Goal: Information Seeking & Learning: Learn about a topic

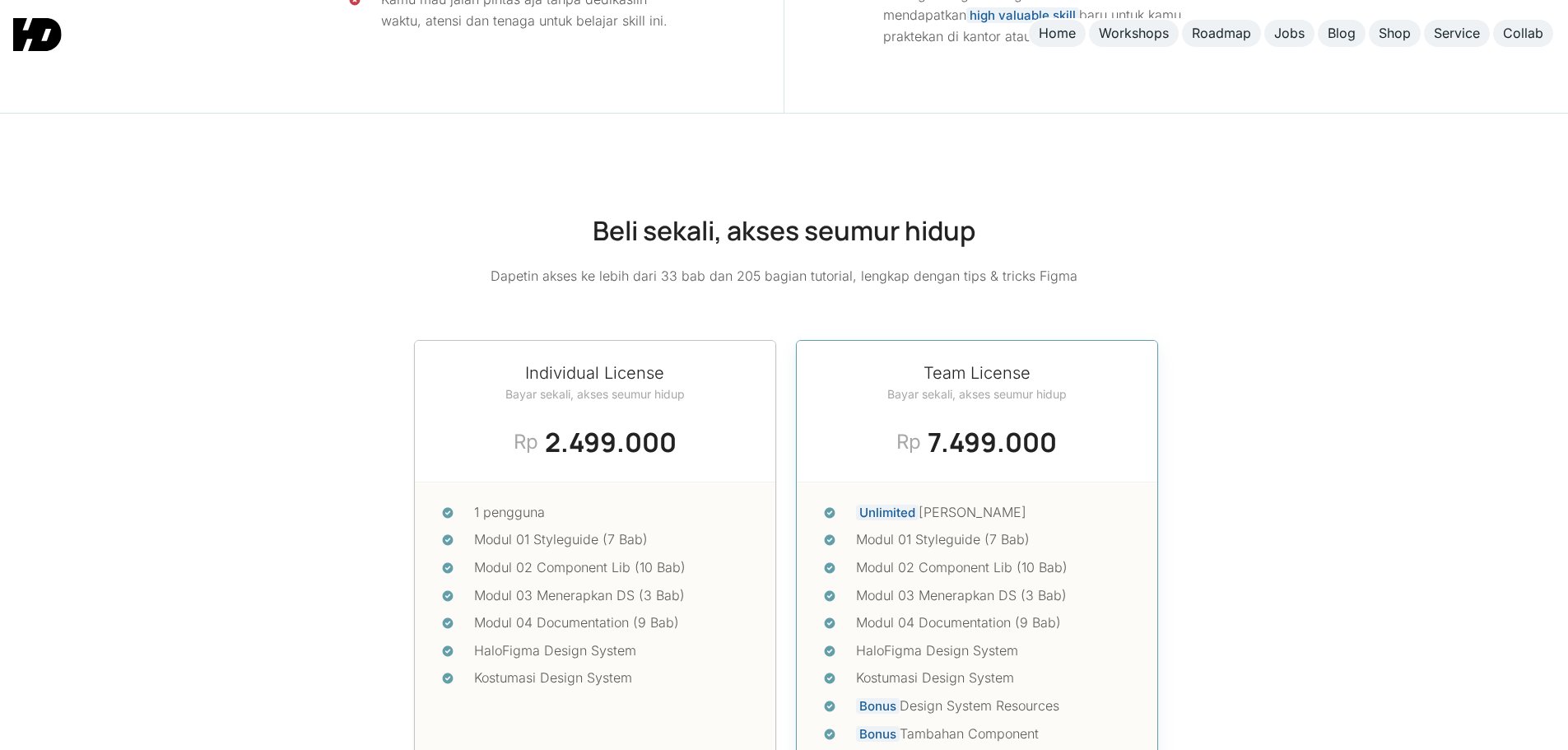
scroll to position [6806, 0]
click at [784, 210] on h2 "Beli sekali, akses seumur hidup" at bounding box center [784, 229] width 1568 height 37
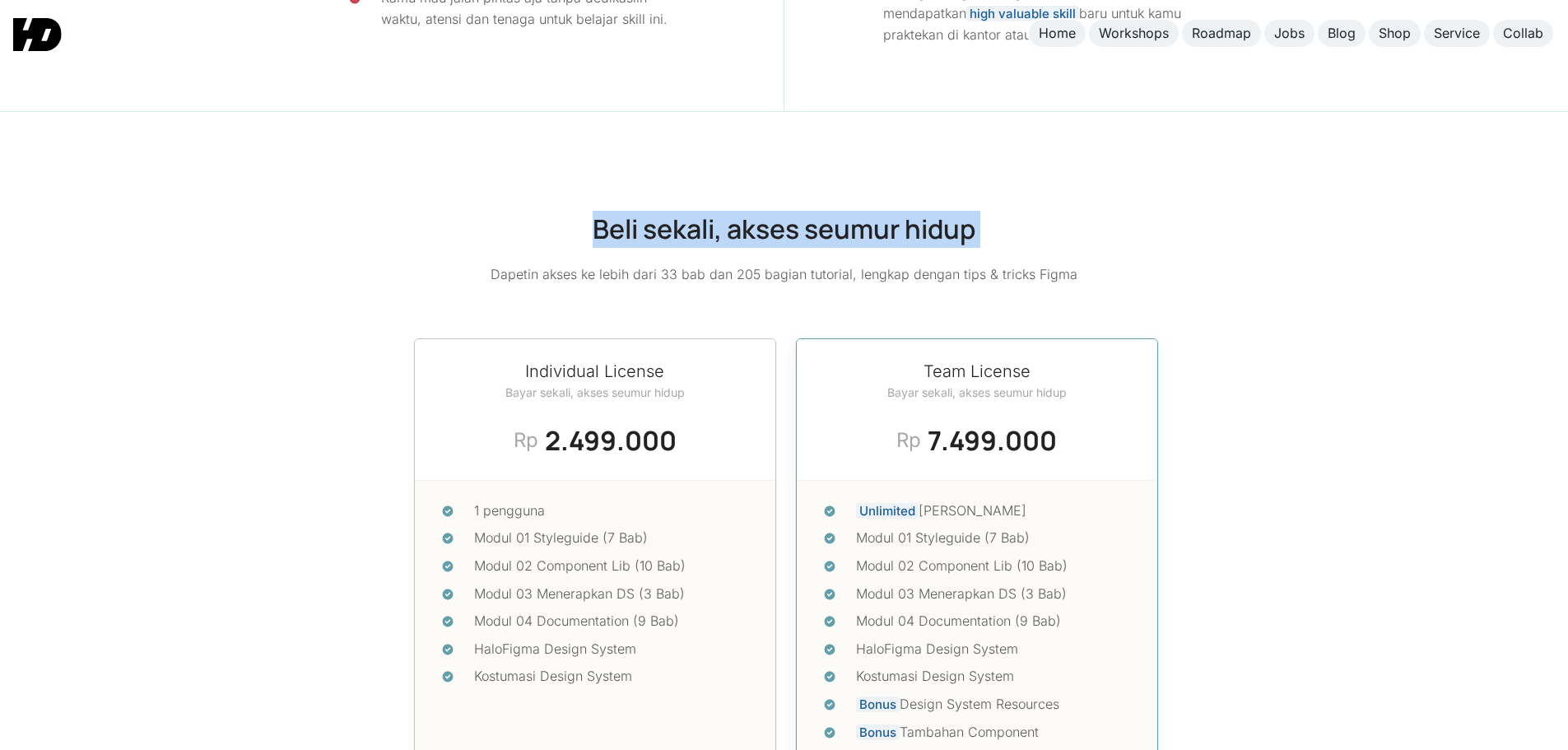
click at [784, 210] on h2 "Beli sekali, akses seumur hidup" at bounding box center [784, 229] width 1568 height 37
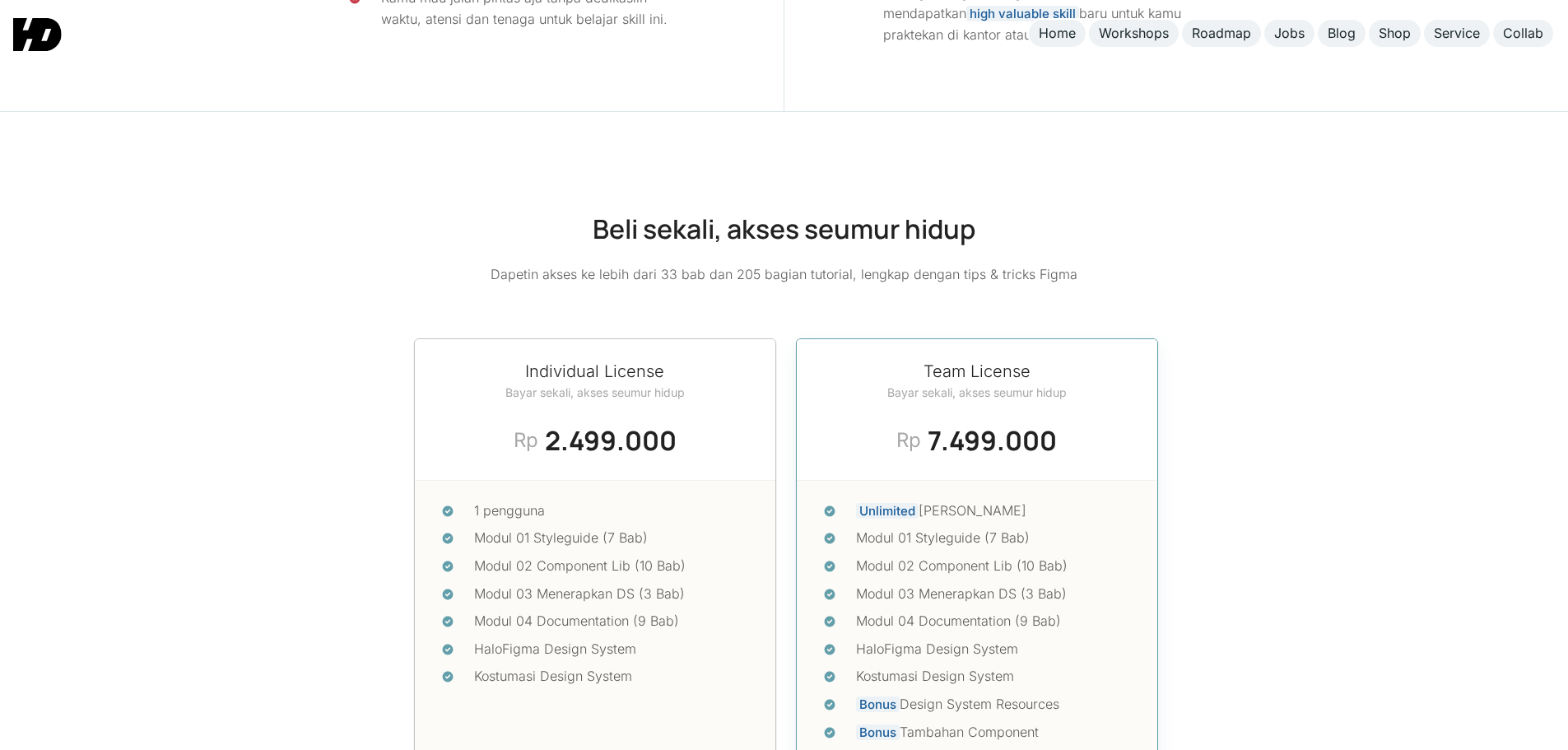
click at [676, 264] on p "Dapetin akses ke lebih dari 33 bab dan 205 bagian tutorial, lengkap dengan tips…" at bounding box center [784, 274] width 587 height 21
click at [675, 264] on p "Dapetin akses ke lebih dari 33 bab dan 205 bagian tutorial, lengkap dengan tips…" at bounding box center [784, 274] width 587 height 21
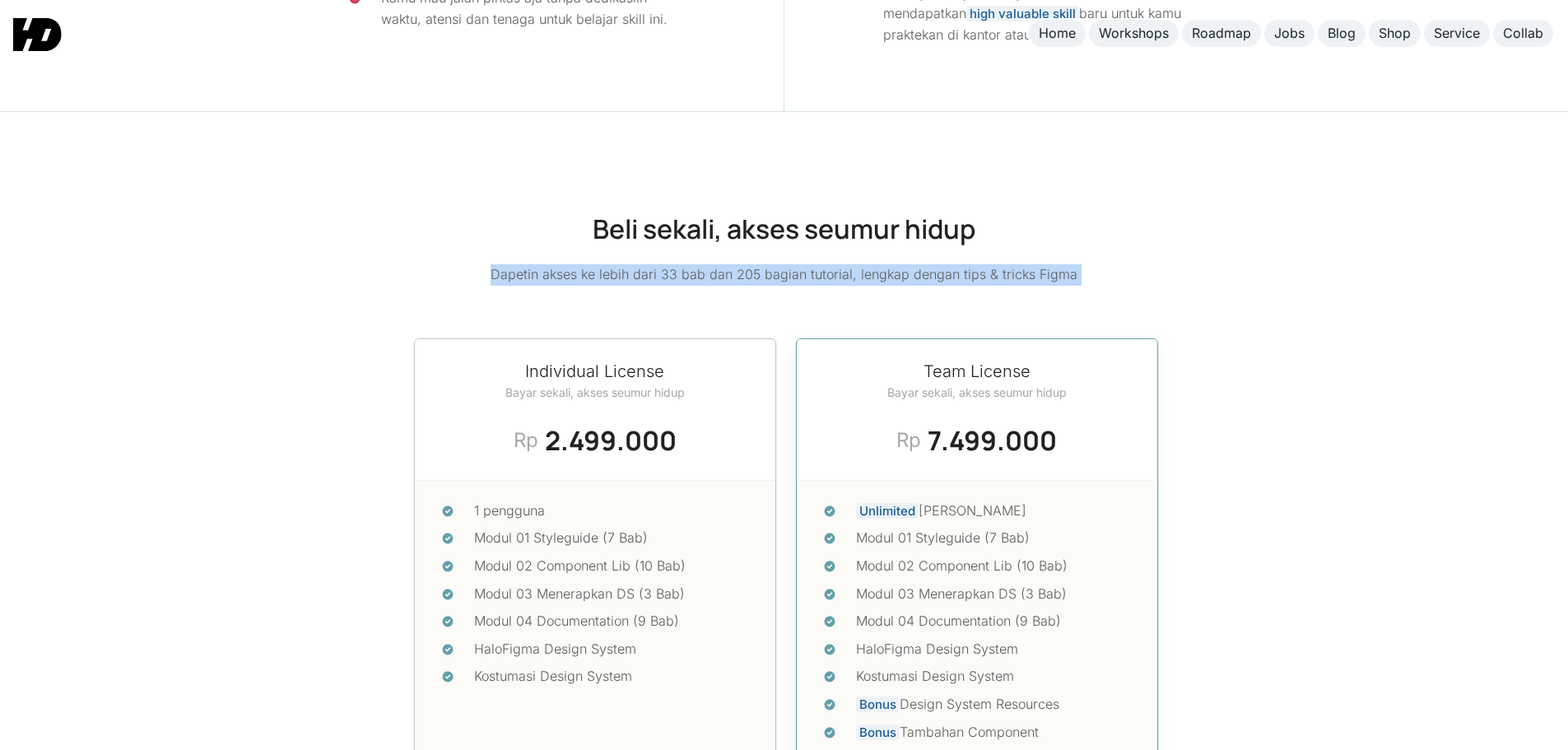
click at [675, 264] on p "Dapetin akses ke lebih dari 33 bab dan 205 bagian tutorial, lengkap dengan tips…" at bounding box center [784, 274] width 587 height 21
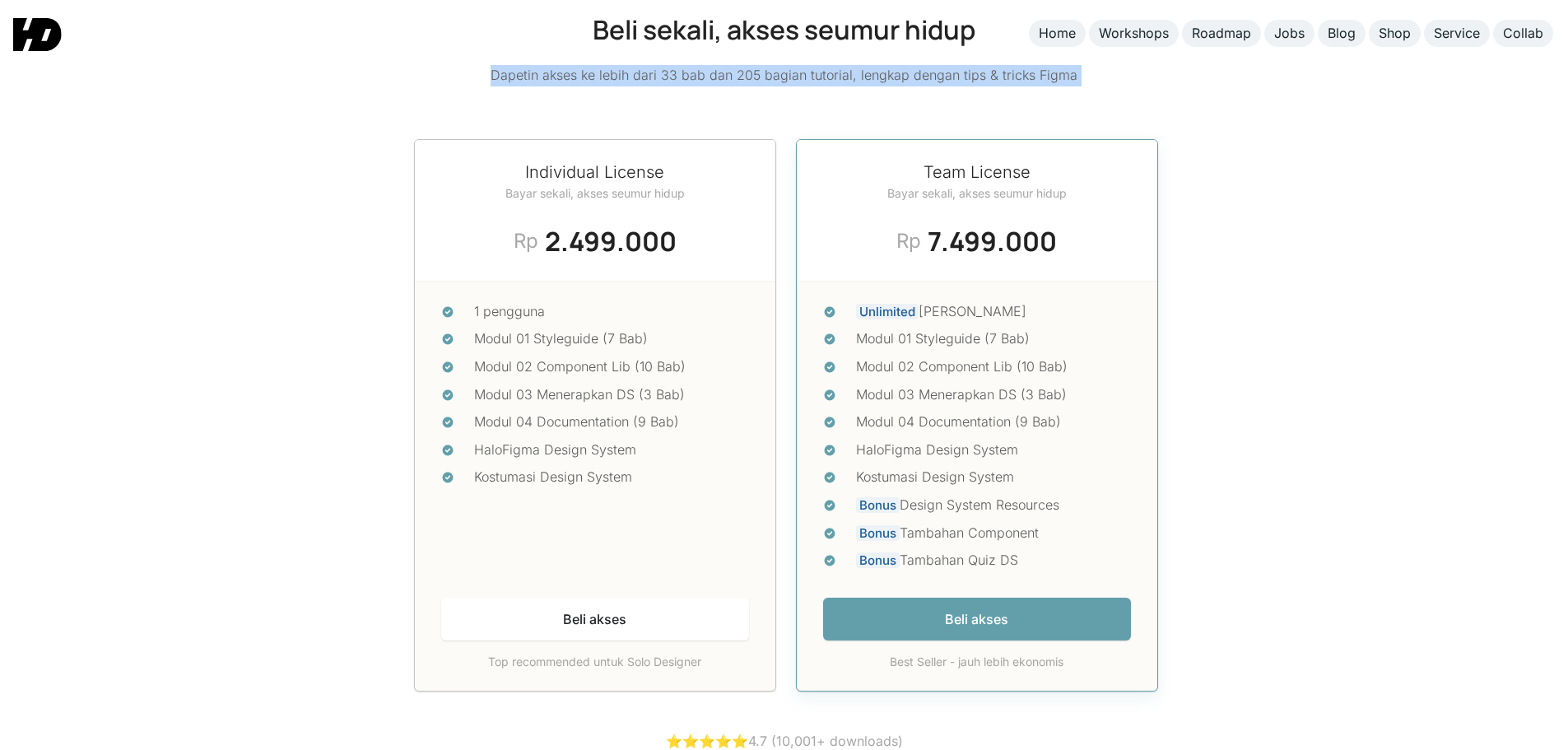
scroll to position [7135, 0]
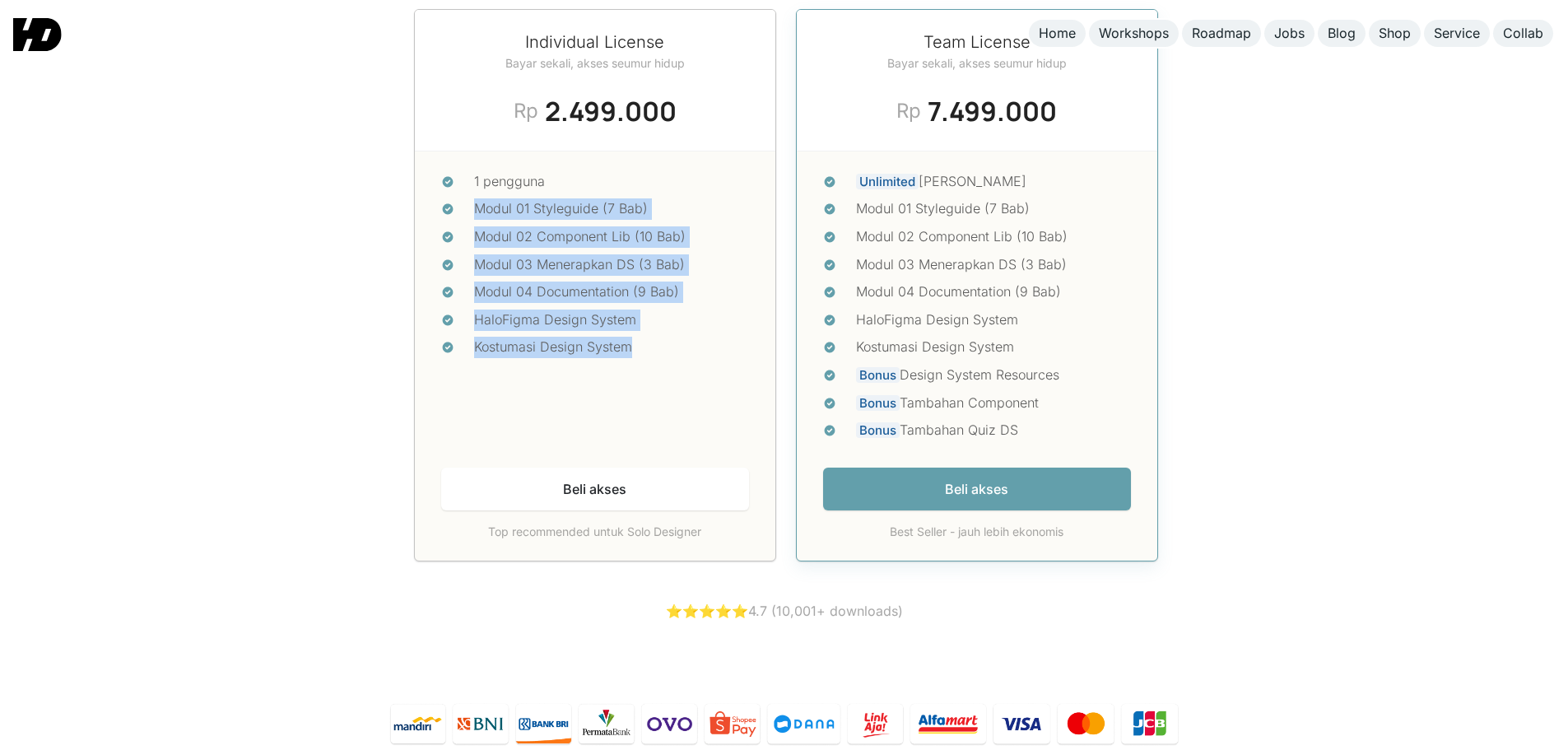
drag, startPoint x: 474, startPoint y: 189, endPoint x: 688, endPoint y: 332, distance: 257.4
click at [688, 332] on ul "1 pengguna Modul 01 Styleguide (7 Bab) Modul 02 Component Lib (10 Bab) Modul 03…" at bounding box center [595, 309] width 308 height 277
click at [688, 337] on div "Kostumasi Design System" at bounding box center [611, 347] width 275 height 21
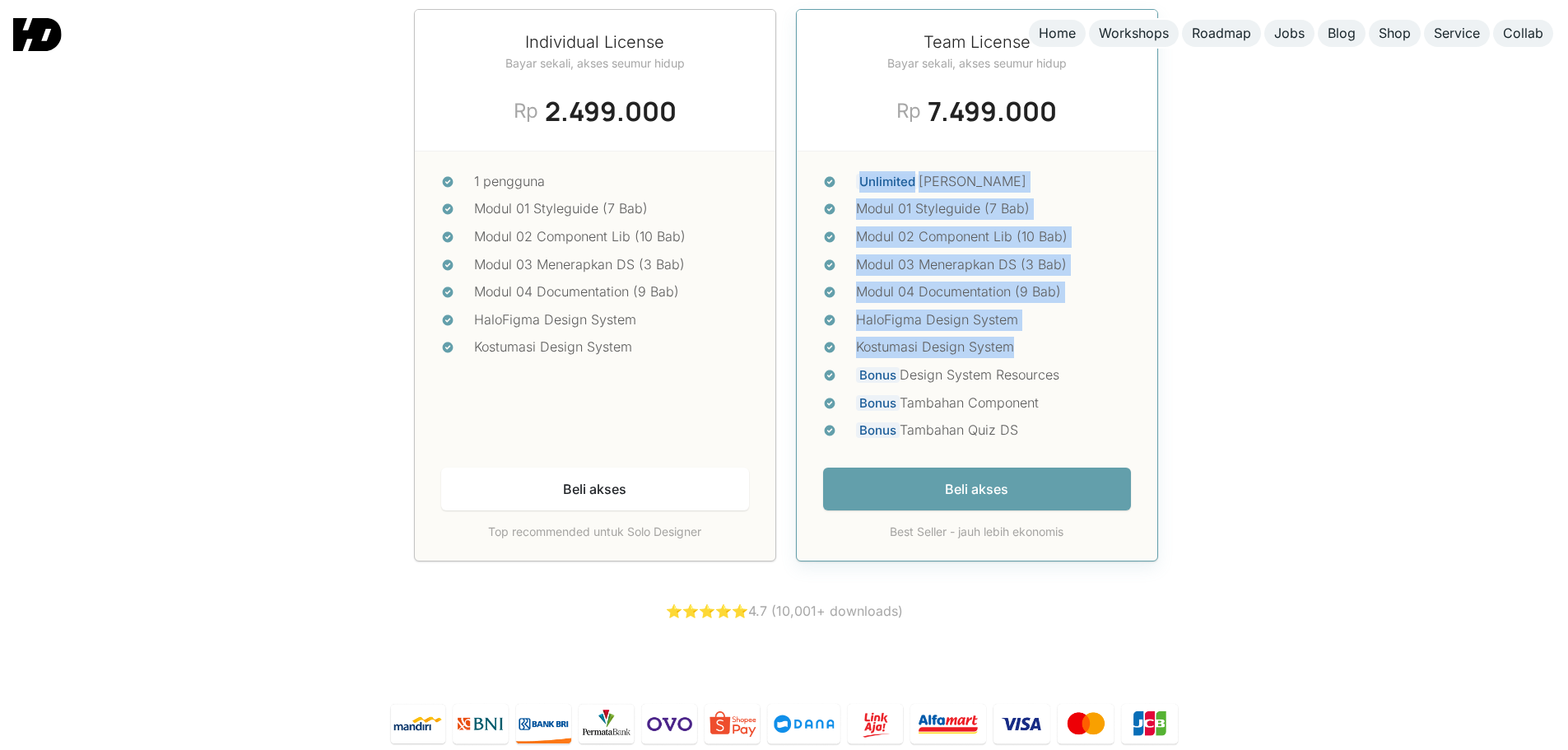
drag, startPoint x: 858, startPoint y: 171, endPoint x: 1020, endPoint y: 329, distance: 226.3
click at [1020, 329] on ul "Unlimited pengguna Modul 01 Styleguide (7 Bab) Modul 02 Component Lib (10 Bab) …" at bounding box center [977, 309] width 308 height 277
click at [1020, 337] on div "Kostumasi Design System" at bounding box center [993, 347] width 275 height 21
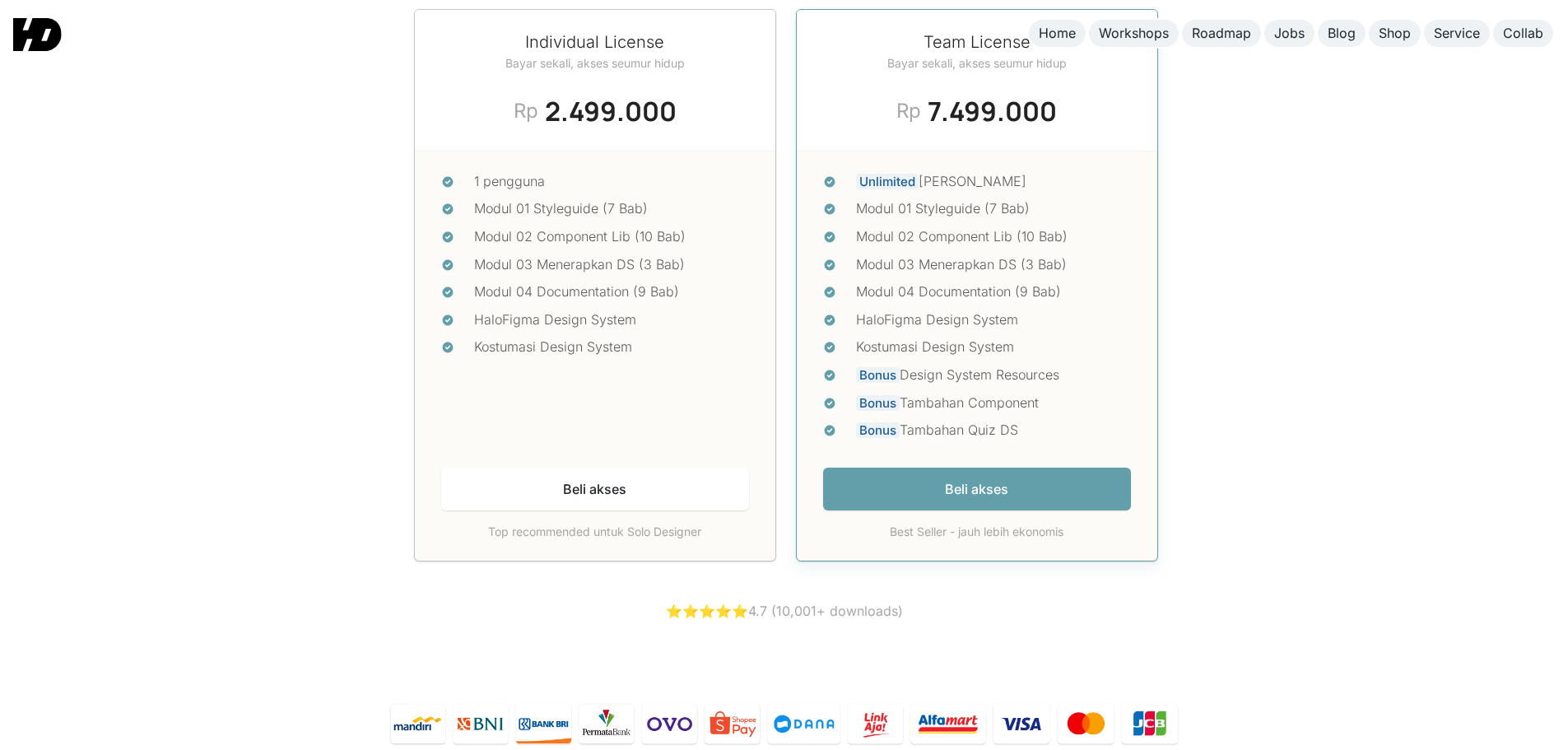
drag, startPoint x: 1028, startPoint y: 413, endPoint x: 856, endPoint y: 168, distance: 299.3
click at [856, 171] on ul "Unlimited pengguna Modul 01 Styleguide (7 Bab) Modul 02 Component Lib (10 Bab) …" at bounding box center [977, 309] width 308 height 277
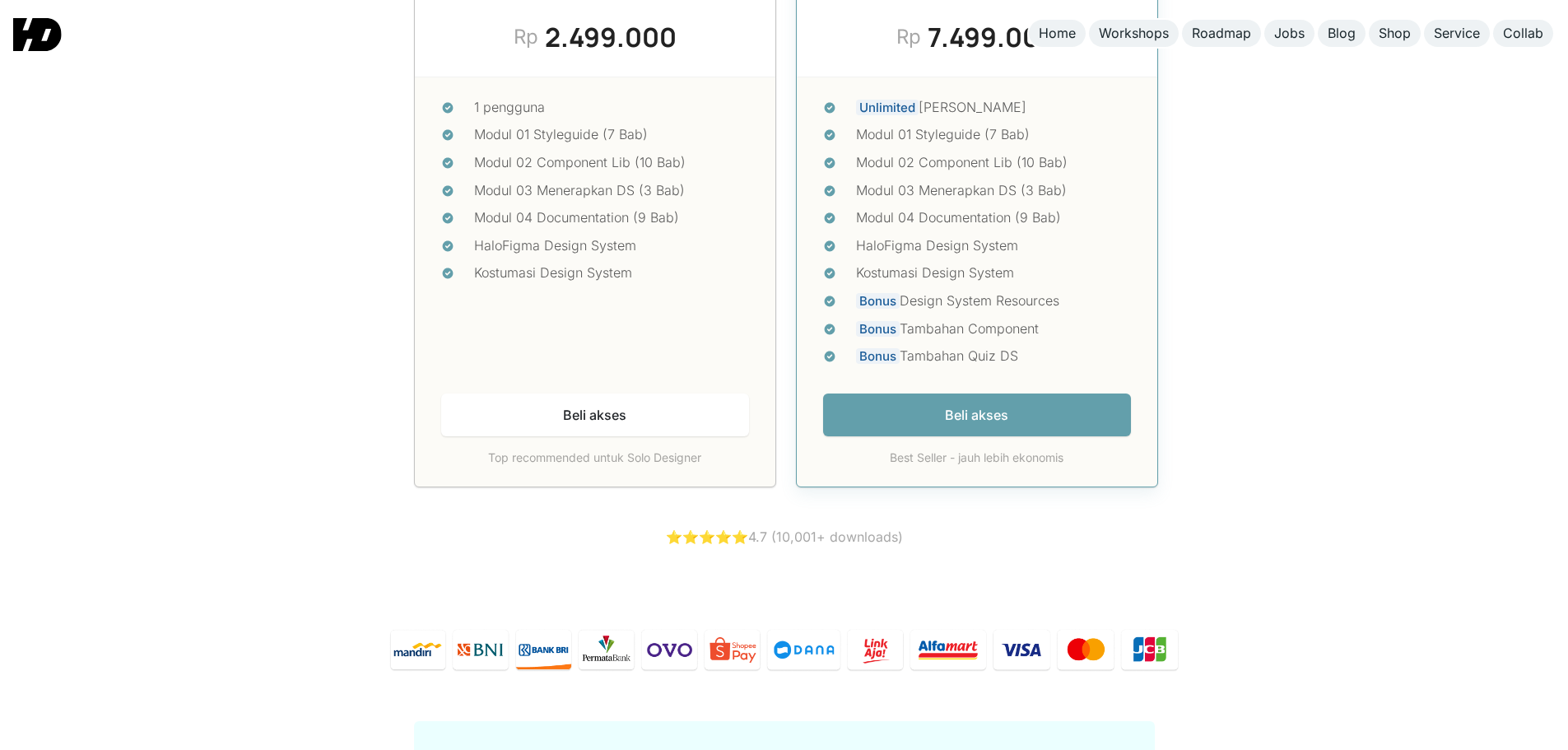
scroll to position [7244, 0]
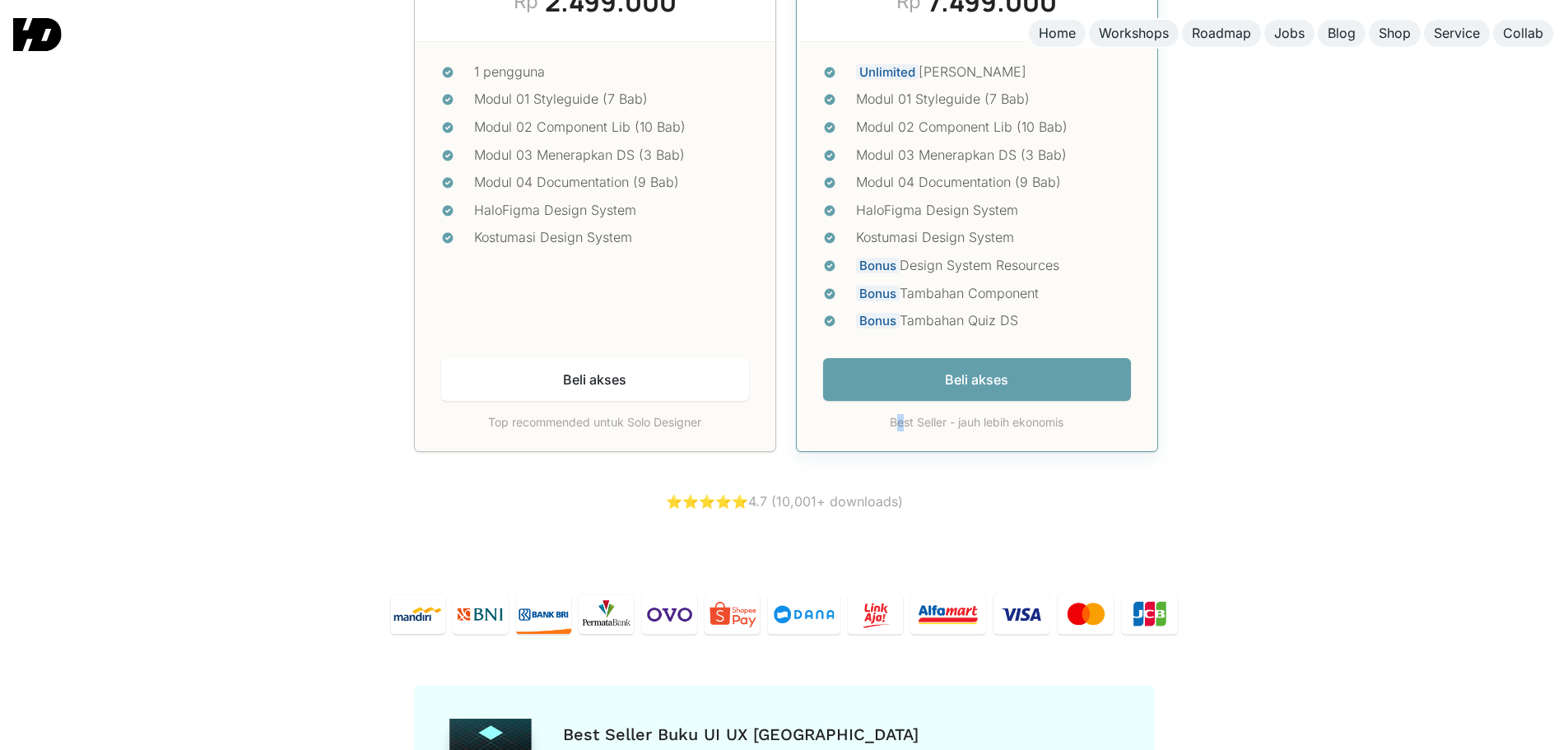
click at [902, 414] on div "Best Seller - jauh lebih ekonomis" at bounding box center [977, 423] width 308 height 18
drag, startPoint x: 606, startPoint y: 426, endPoint x: 484, endPoint y: 430, distance: 122.1
click at [484, 430] on div "1 pengguna Modul 01 Styleguide (7 Bab) Modul 02 Component Lib (10 Bab) Modul 03…" at bounding box center [595, 247] width 360 height 410
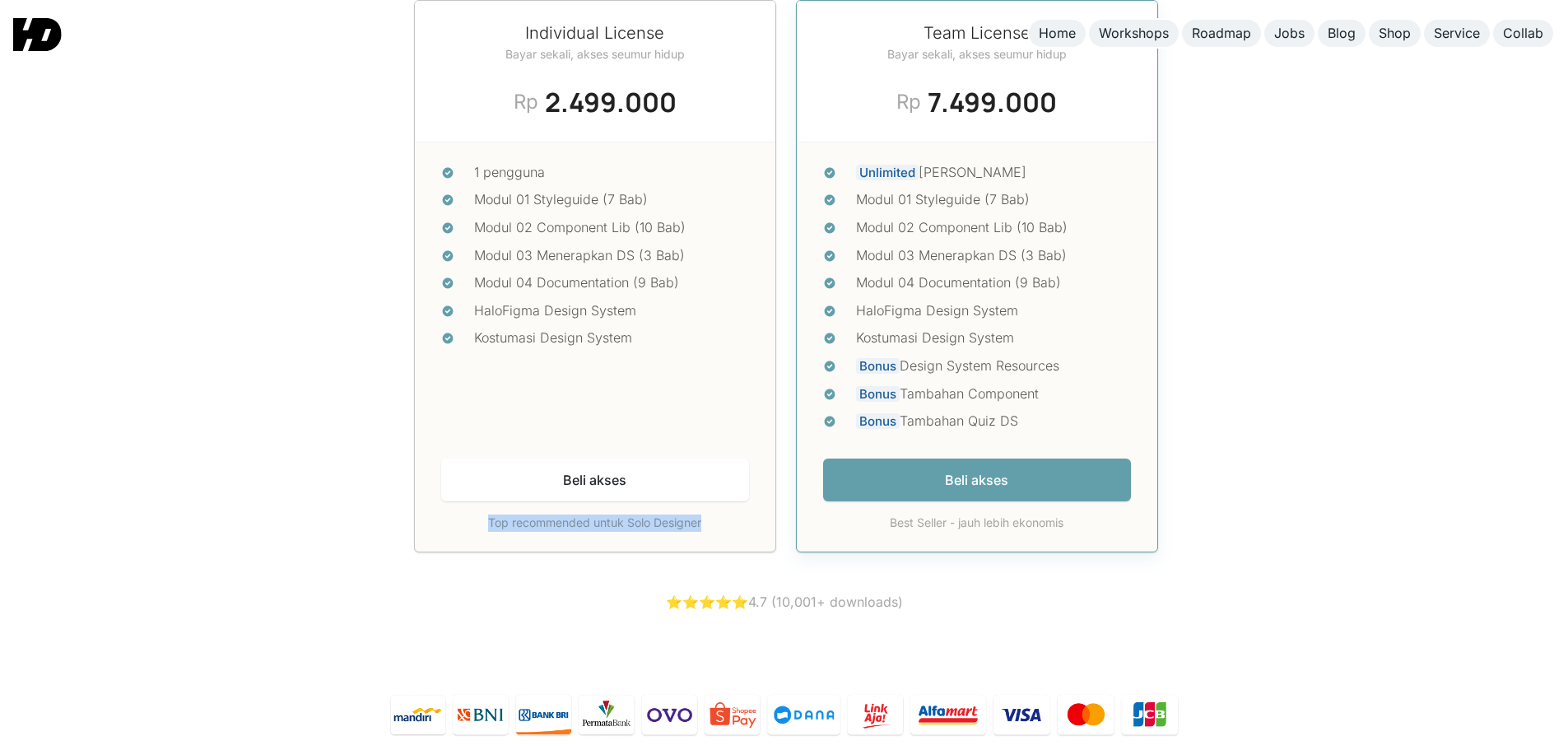
scroll to position [7024, 0]
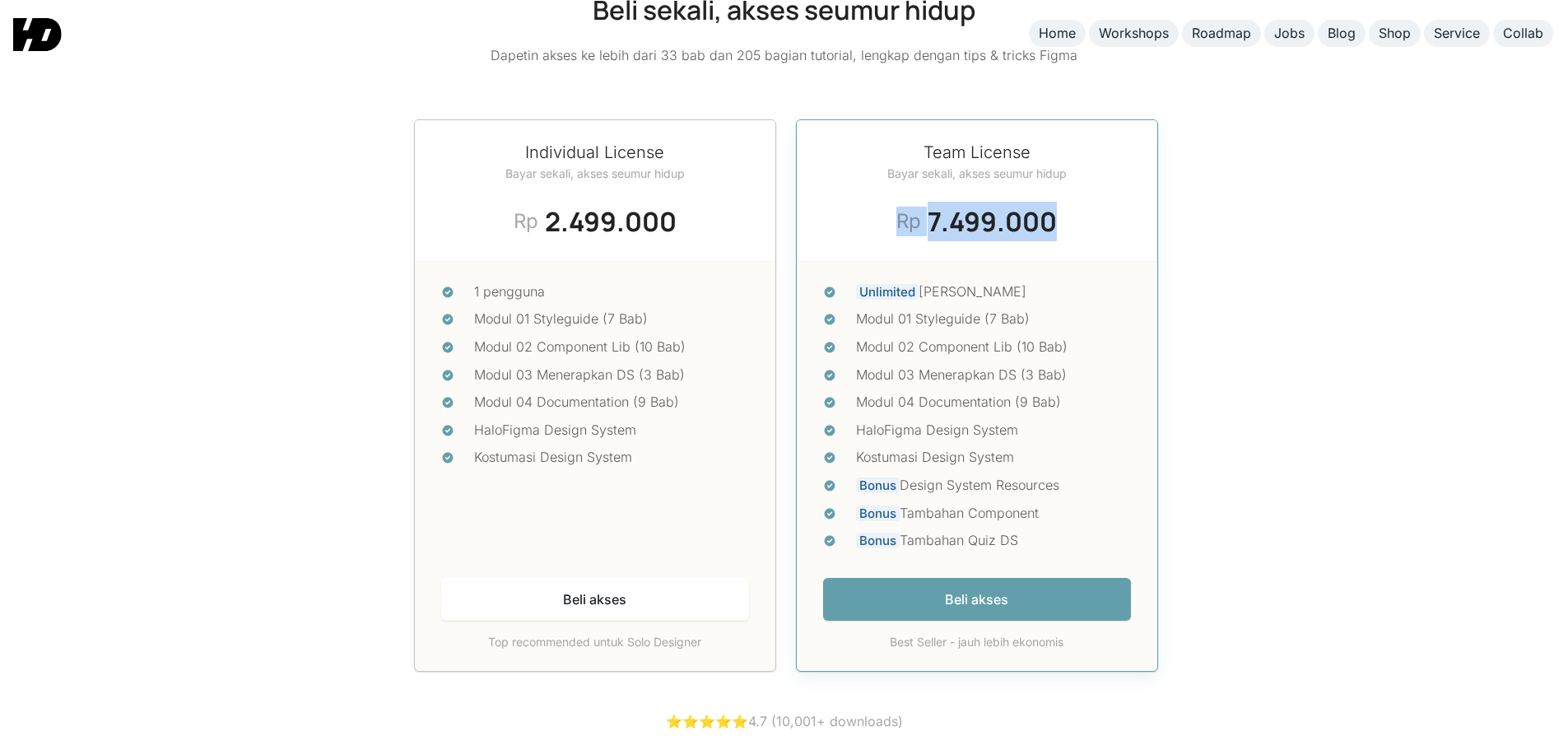
drag, startPoint x: 949, startPoint y: 200, endPoint x: 1071, endPoint y: 184, distance: 123.0
click at [1071, 184] on div "Team License Bayar sekali, akses seumur hidup Today's Deal Rp 7.499.000 Rp 10.0…" at bounding box center [977, 191] width 360 height 141
click at [1071, 184] on div "Team License Bayar sekali, akses seumur hidup Today's Deal Rp 7.499.000 Rp 10.0…" at bounding box center [977, 191] width 360 height 141
click at [1121, 198] on div "Team License Bayar sekali, akses seumur hidup Today's Deal Rp 7.499.000 Rp 10.0…" at bounding box center [977, 191] width 360 height 141
drag, startPoint x: 859, startPoint y: 270, endPoint x: 1055, endPoint y: 523, distance: 320.0
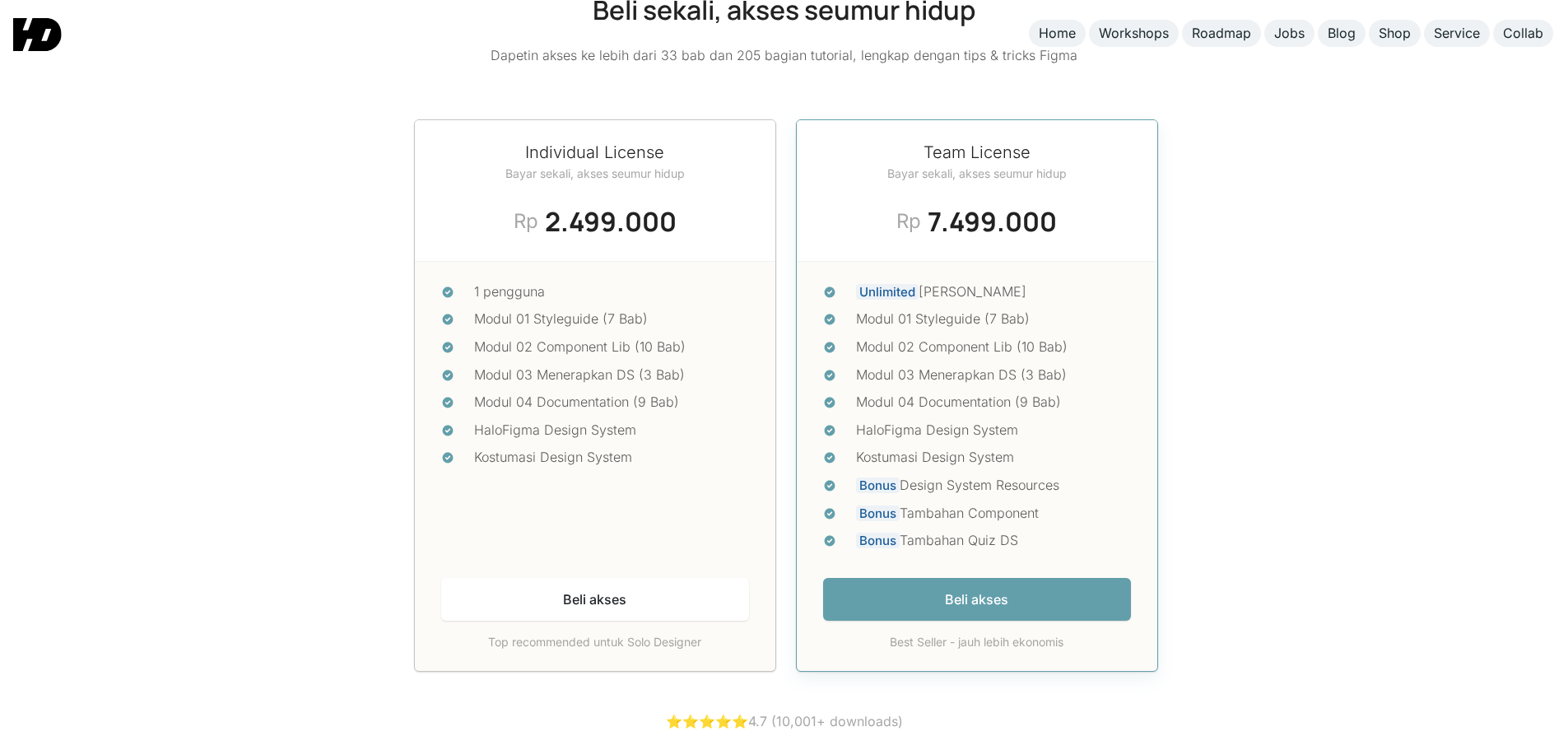
click at [1055, 523] on ul "Unlimited pengguna Modul 01 Styleguide (7 Bab) Modul 02 Component Lib (10 Bab) …" at bounding box center [977, 419] width 308 height 277
click at [1117, 428] on ul "Unlimited pengguna Modul 01 Styleguide (7 Bab) Modul 02 Component Lib (10 Bab) …" at bounding box center [977, 419] width 308 height 277
drag, startPoint x: 906, startPoint y: 468, endPoint x: 1028, endPoint y: 516, distance: 131.1
click at [1028, 516] on ul "Unlimited pengguna Modul 01 Styleguide (7 Bab) Modul 02 Component Lib (10 Bab) …" at bounding box center [977, 419] width 308 height 277
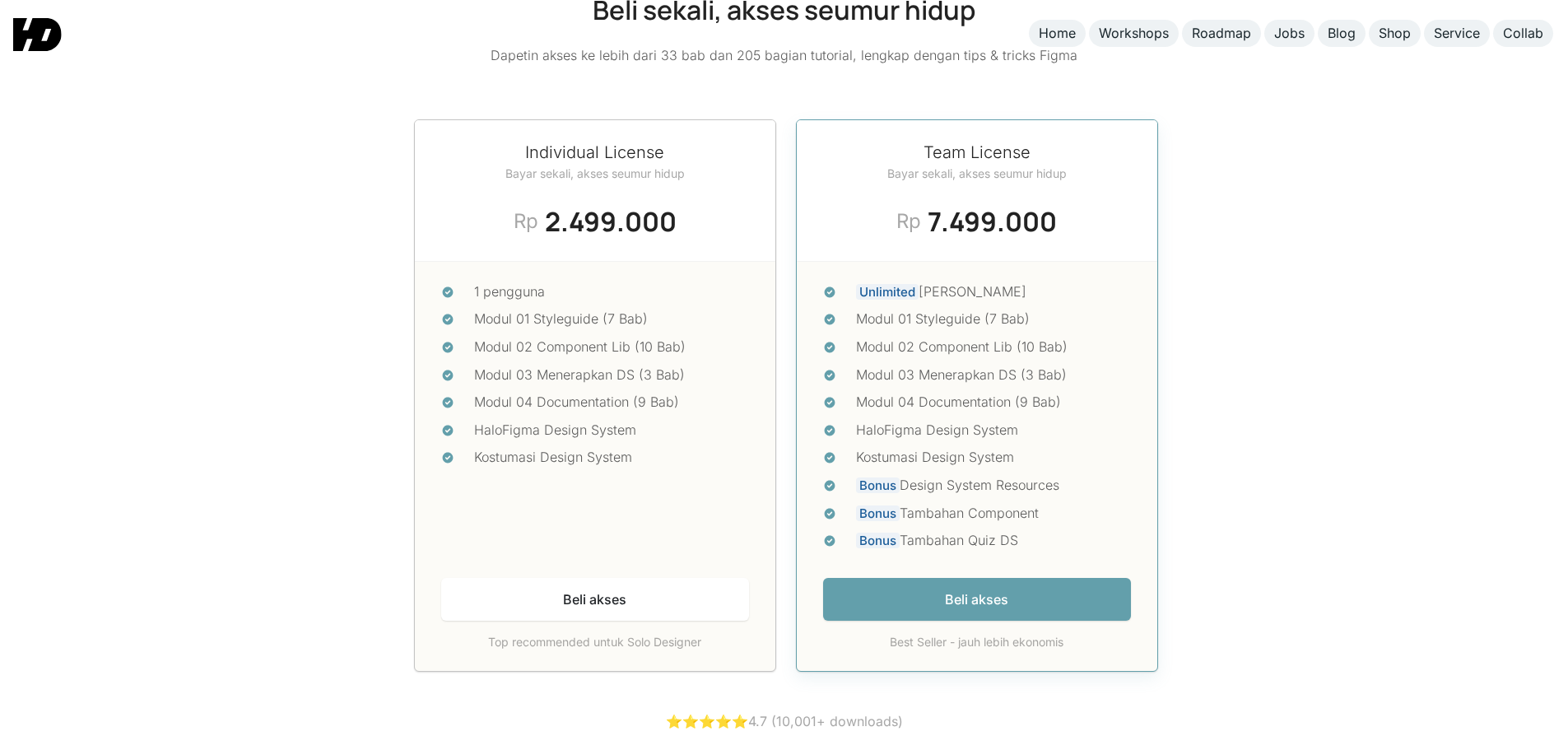
click at [1028, 530] on div "Bonus Tambahan Quiz DS" at bounding box center [993, 540] width 275 height 21
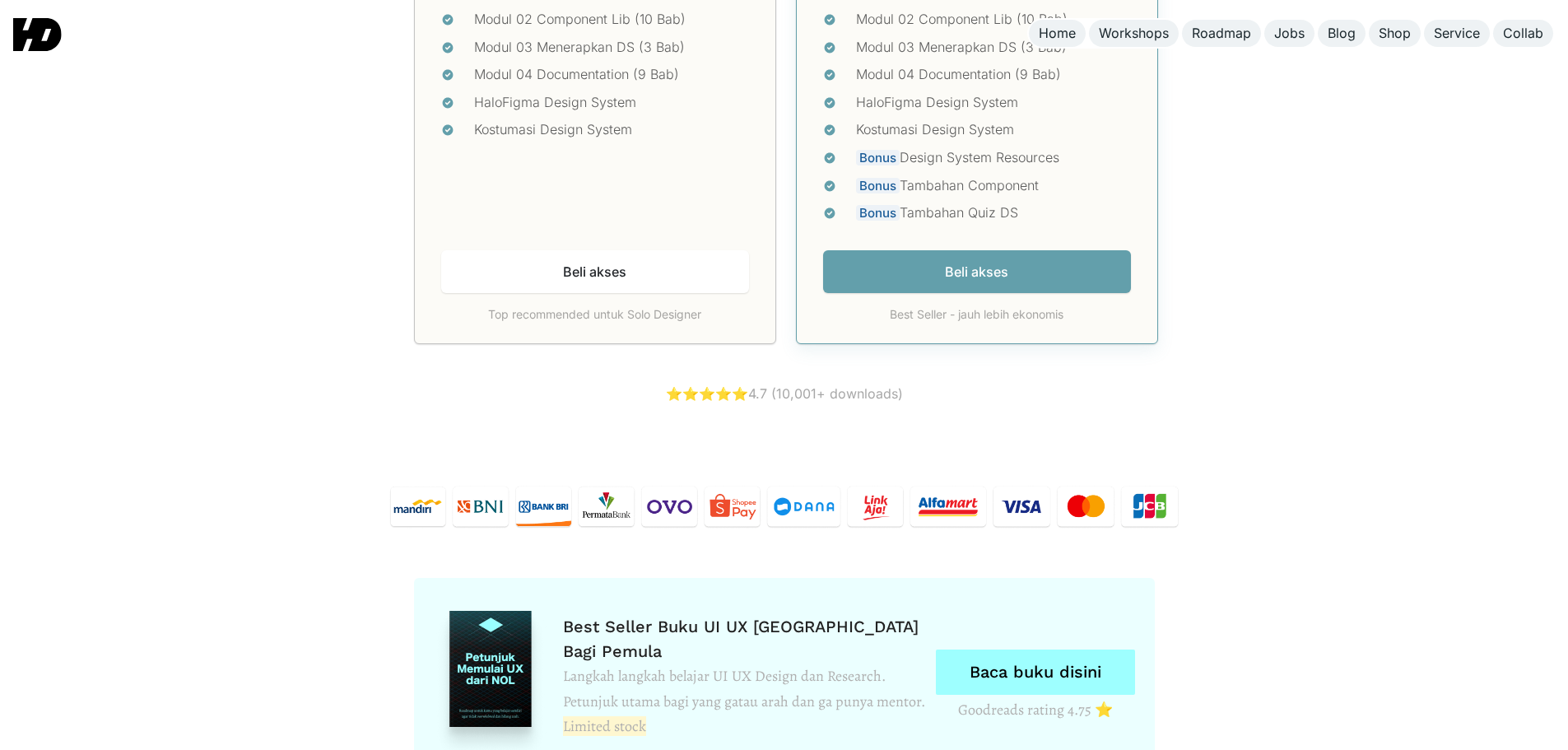
scroll to position [7354, 0]
click at [587, 305] on div "Top recommended untuk Solo Designer" at bounding box center [595, 313] width 308 height 18
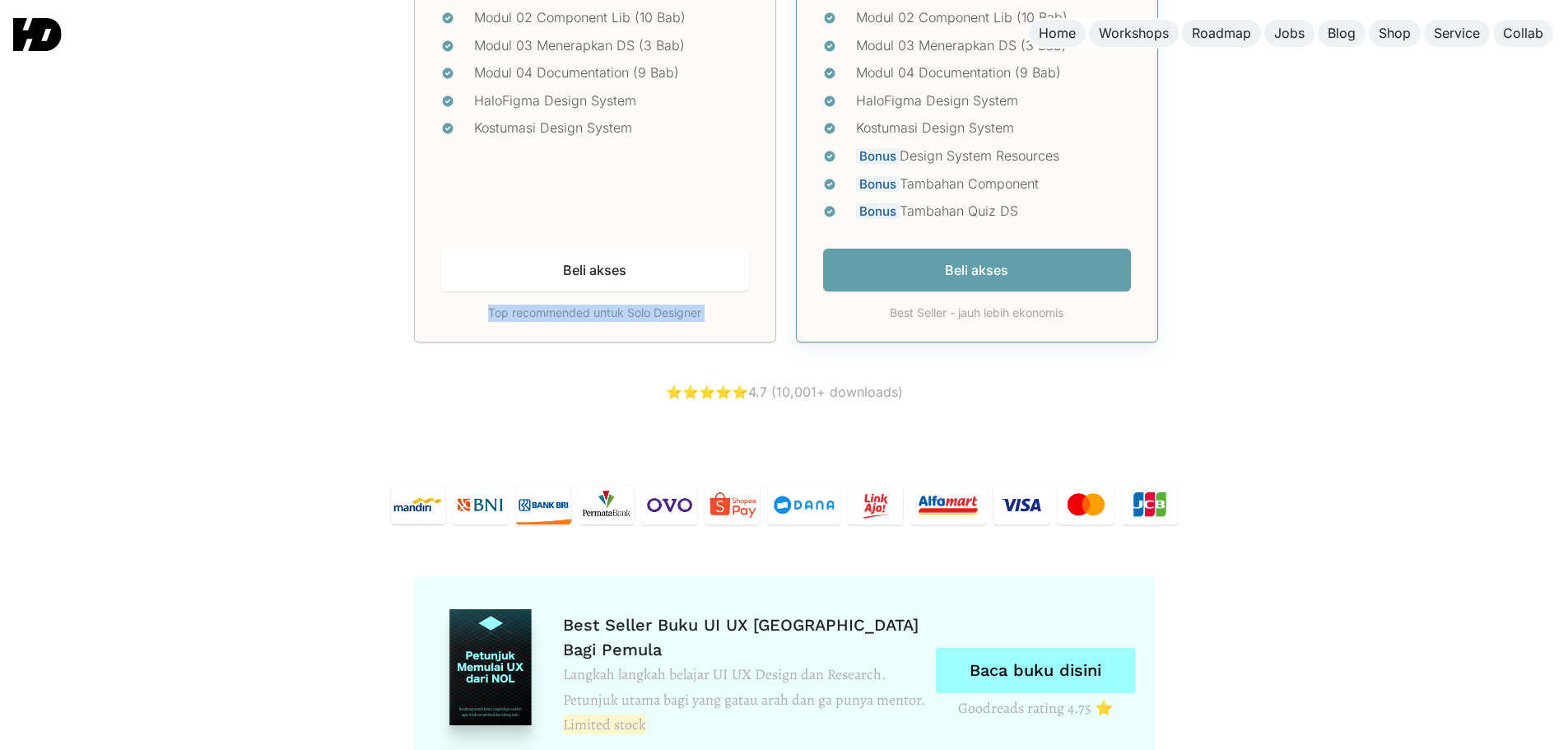
click at [587, 305] on div "Top recommended untuk Solo Designer" at bounding box center [595, 313] width 308 height 18
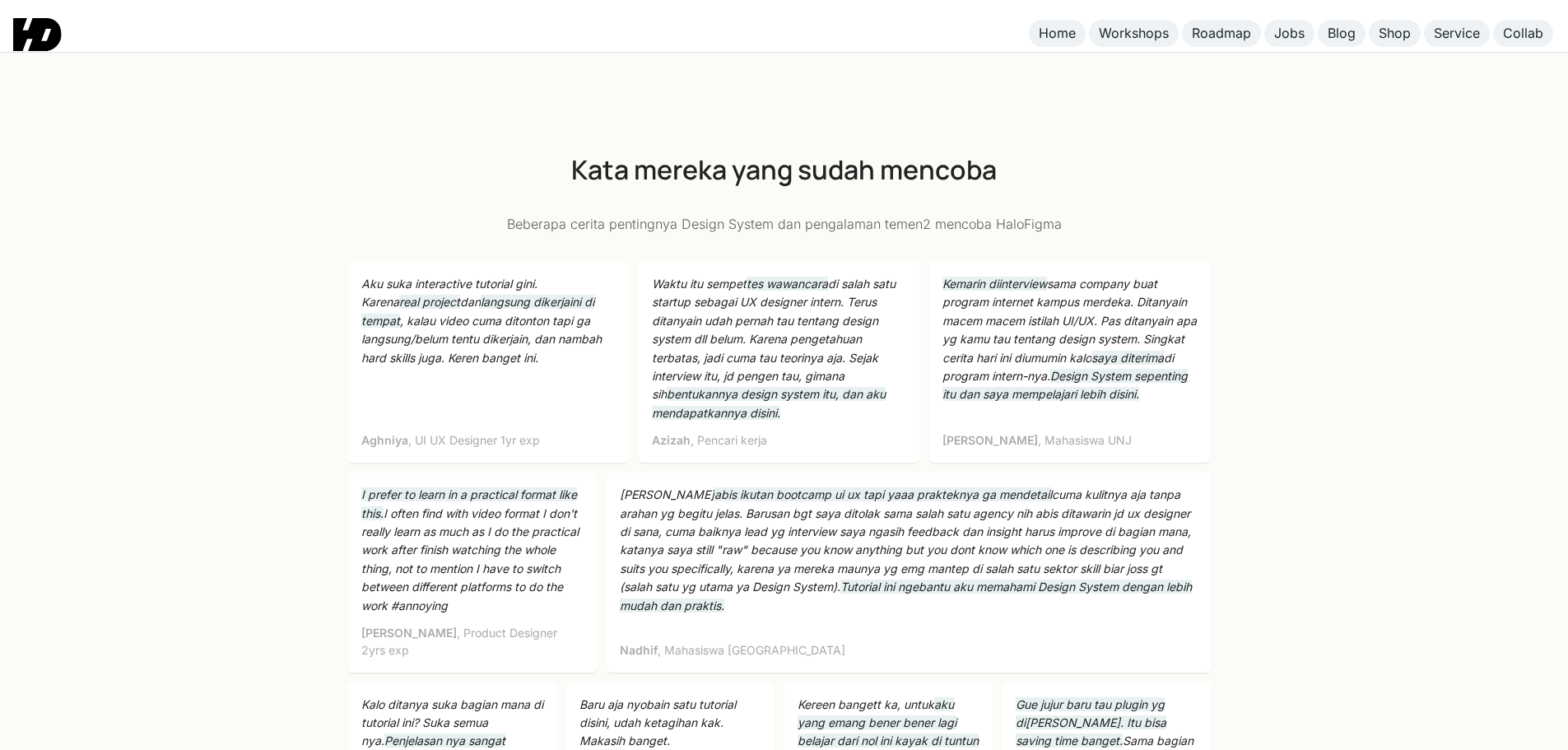
scroll to position [5144, 0]
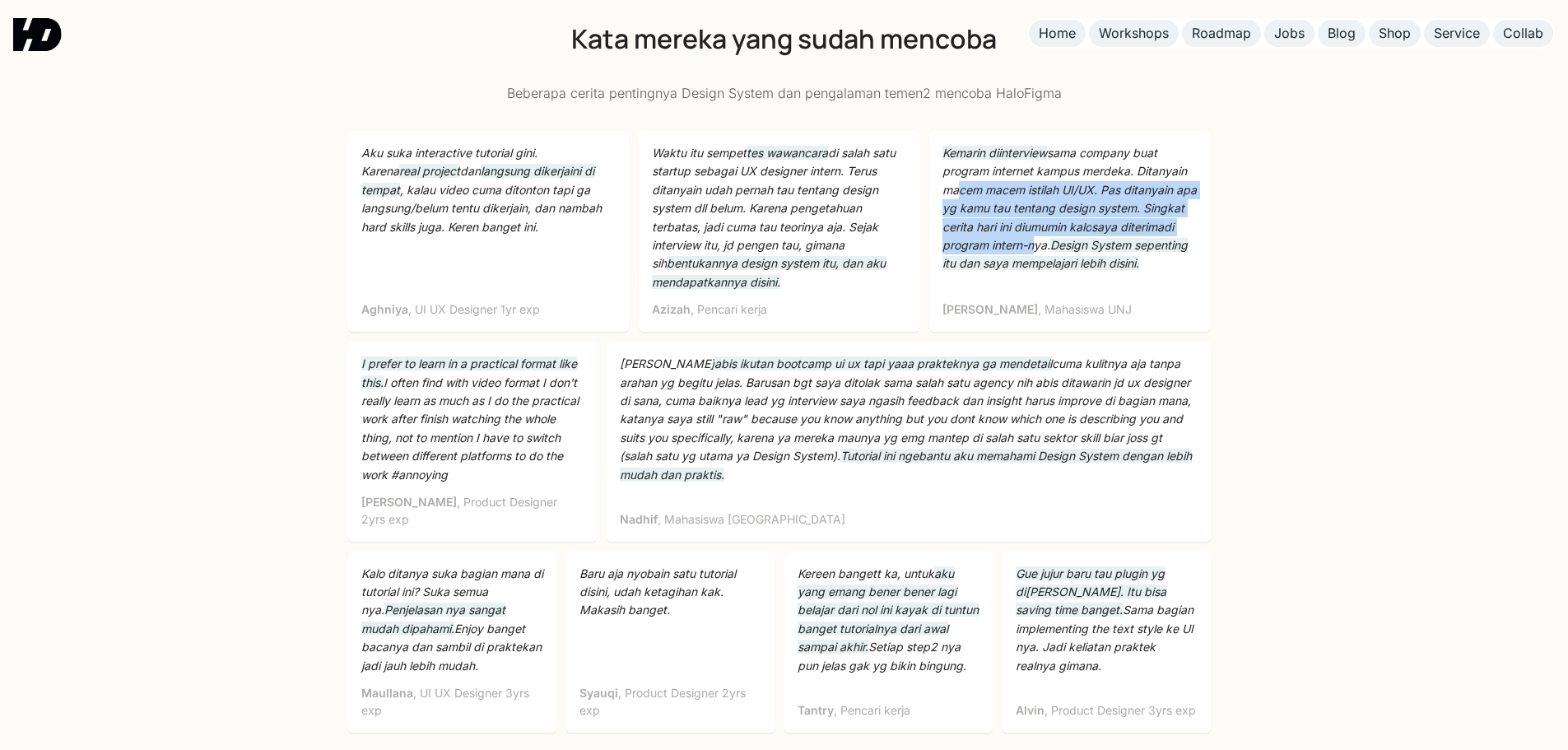
drag, startPoint x: 954, startPoint y: 196, endPoint x: 1112, endPoint y: 231, distance: 161.8
click at [1112, 231] on p "Kemarin diinterview sama company buat program internet kampus merdeka. Ditanyai…" at bounding box center [1070, 209] width 254 height 130
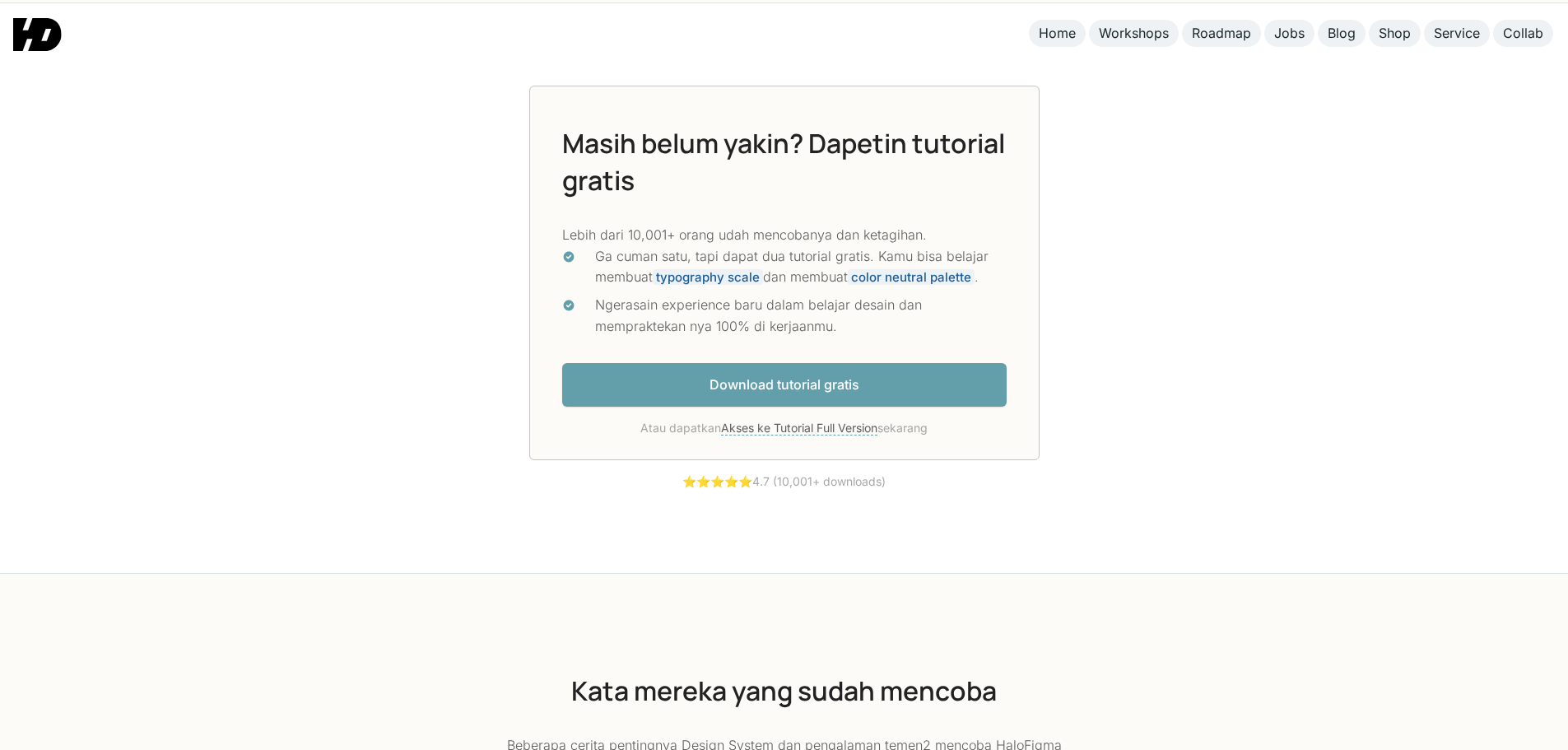
scroll to position [4485, 0]
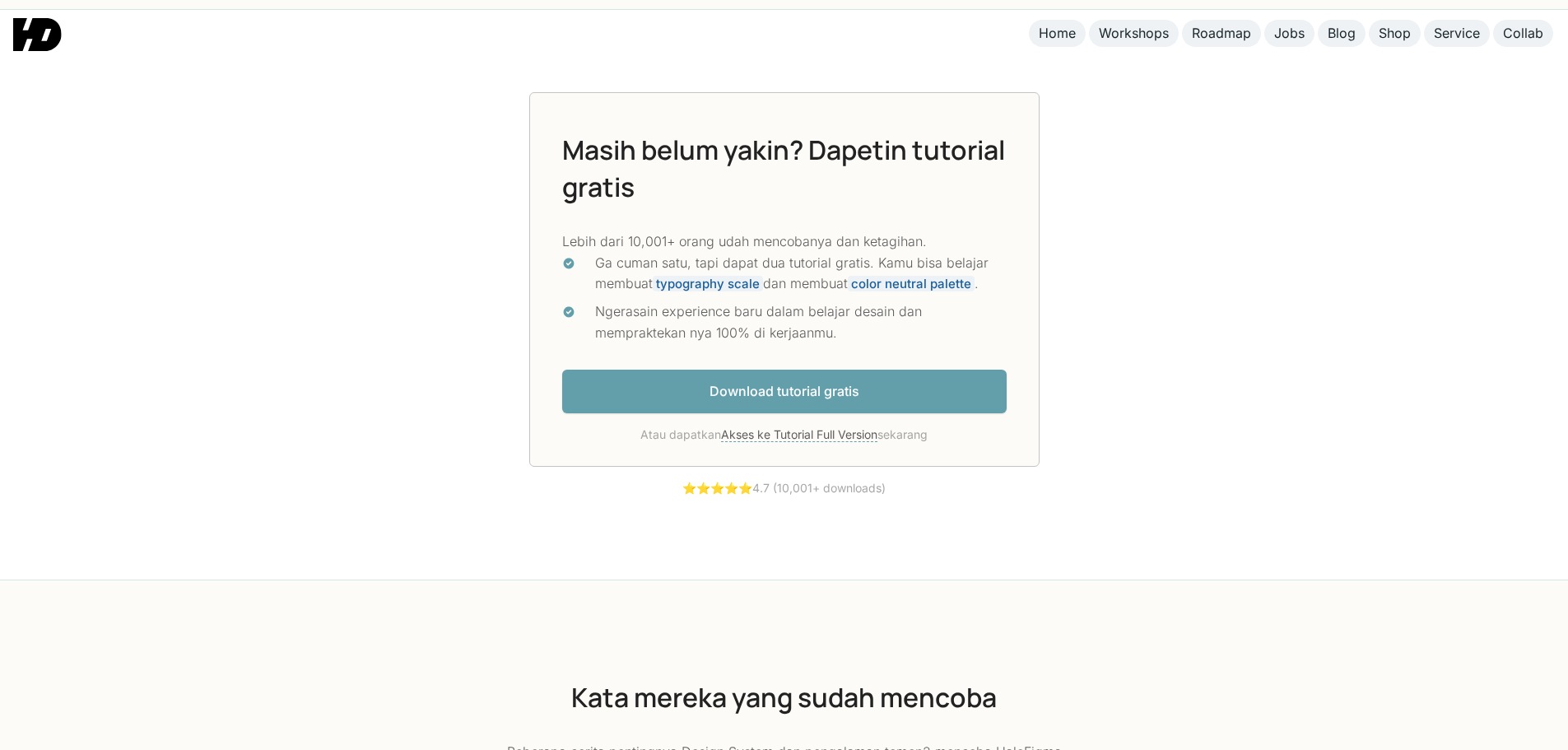
click at [833, 397] on link "Download tutorial gratis" at bounding box center [784, 391] width 444 height 44
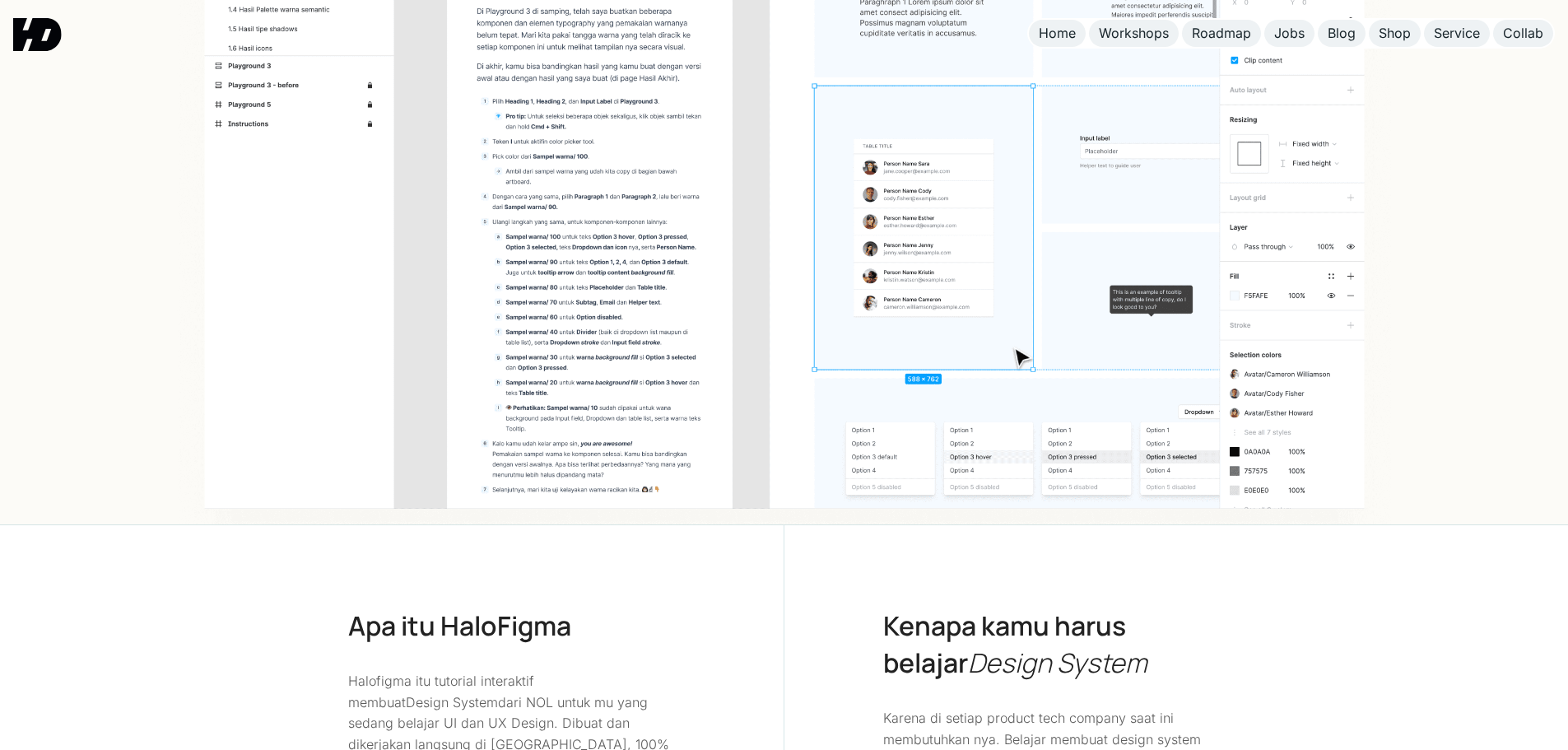
scroll to position [0, 0]
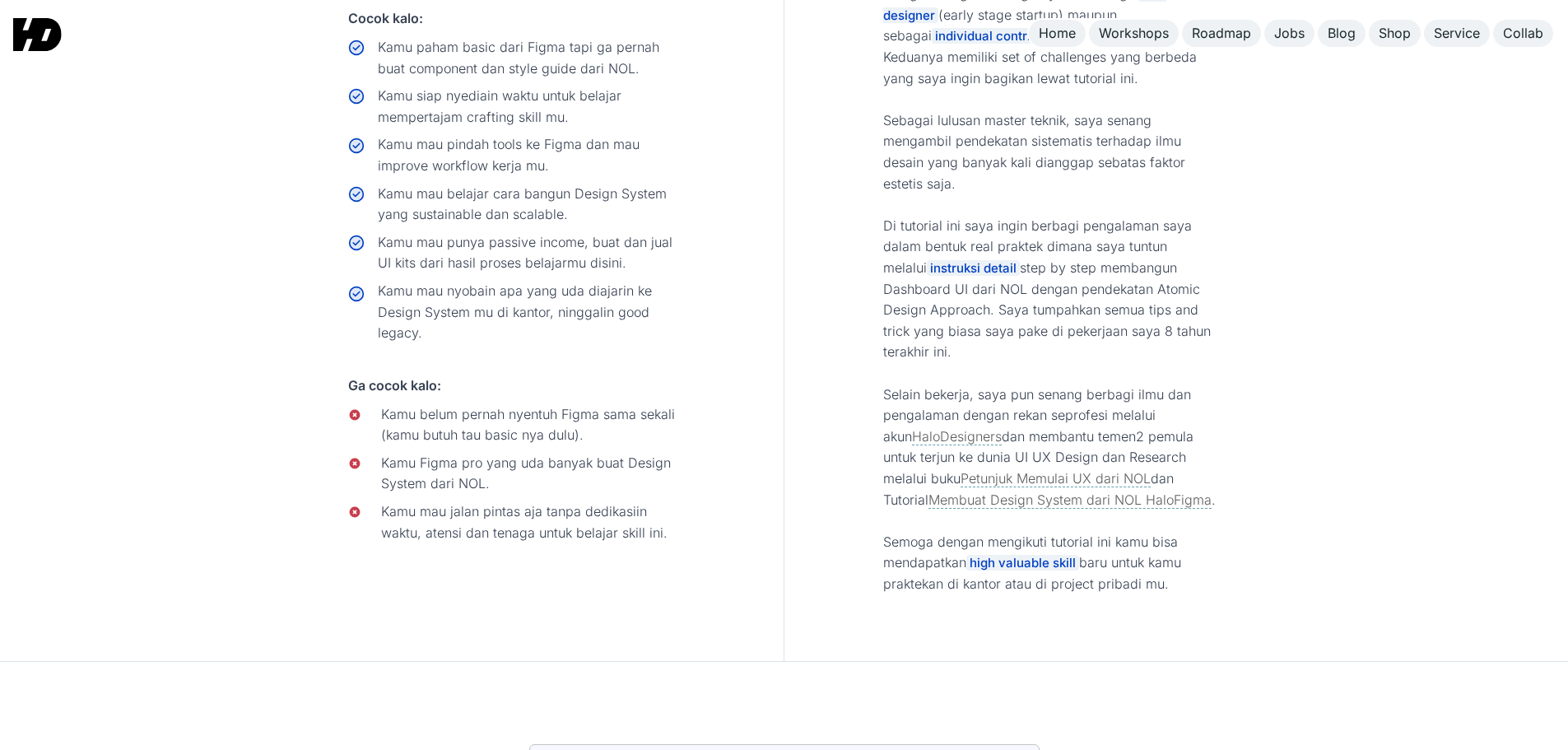
scroll to position [8232, 0]
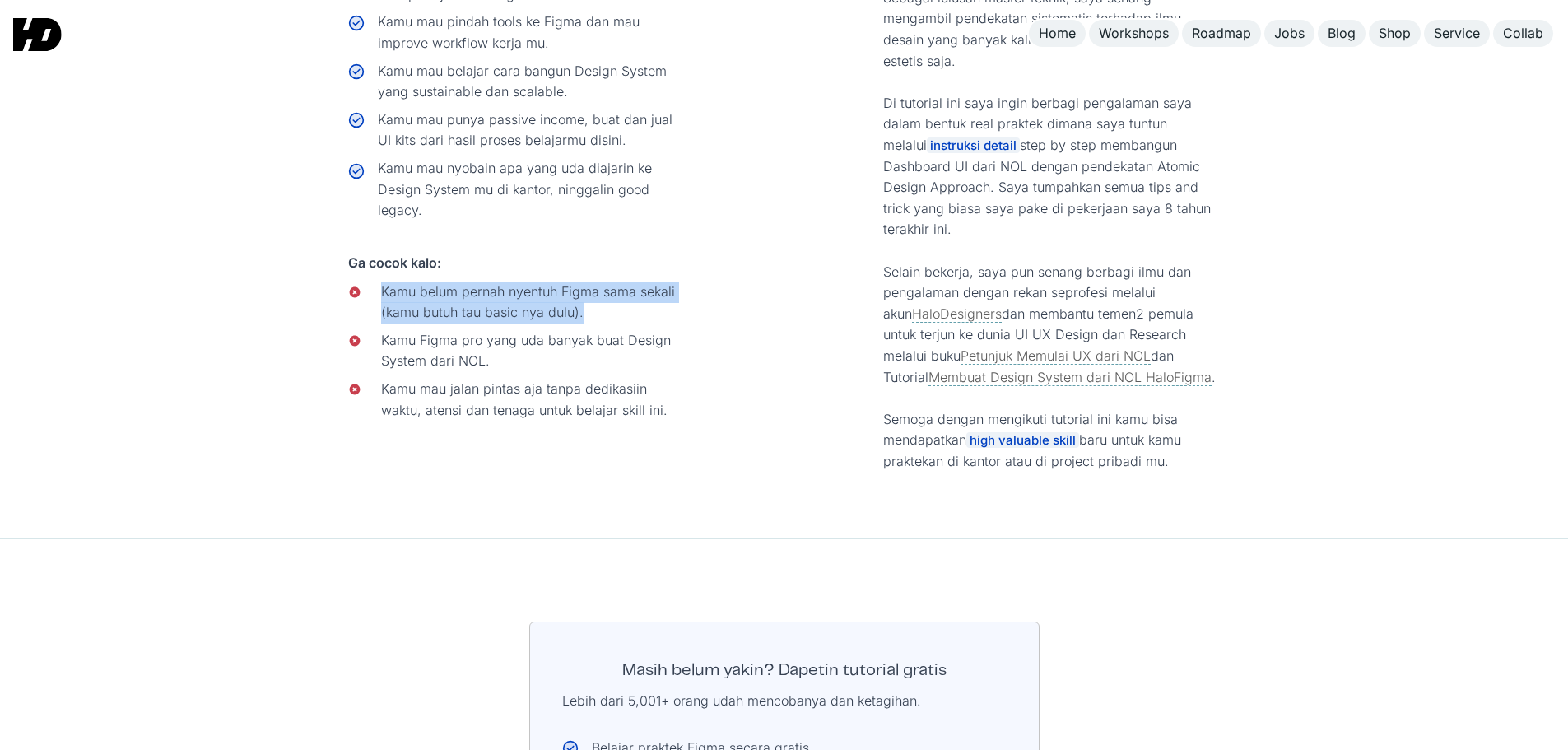
drag, startPoint x: 392, startPoint y: 210, endPoint x: 625, endPoint y: 240, distance: 234.9
click at [625, 281] on li "Kamu belum pernah nyentuh Figma sama sekali (kamu butuh tau basic nya dulu)." at bounding box center [517, 302] width 338 height 42
click at [625, 281] on div "Kamu belum pernah nyentuh Figma sama sekali (kamu butuh tau basic nya dulu)." at bounding box center [534, 302] width 305 height 42
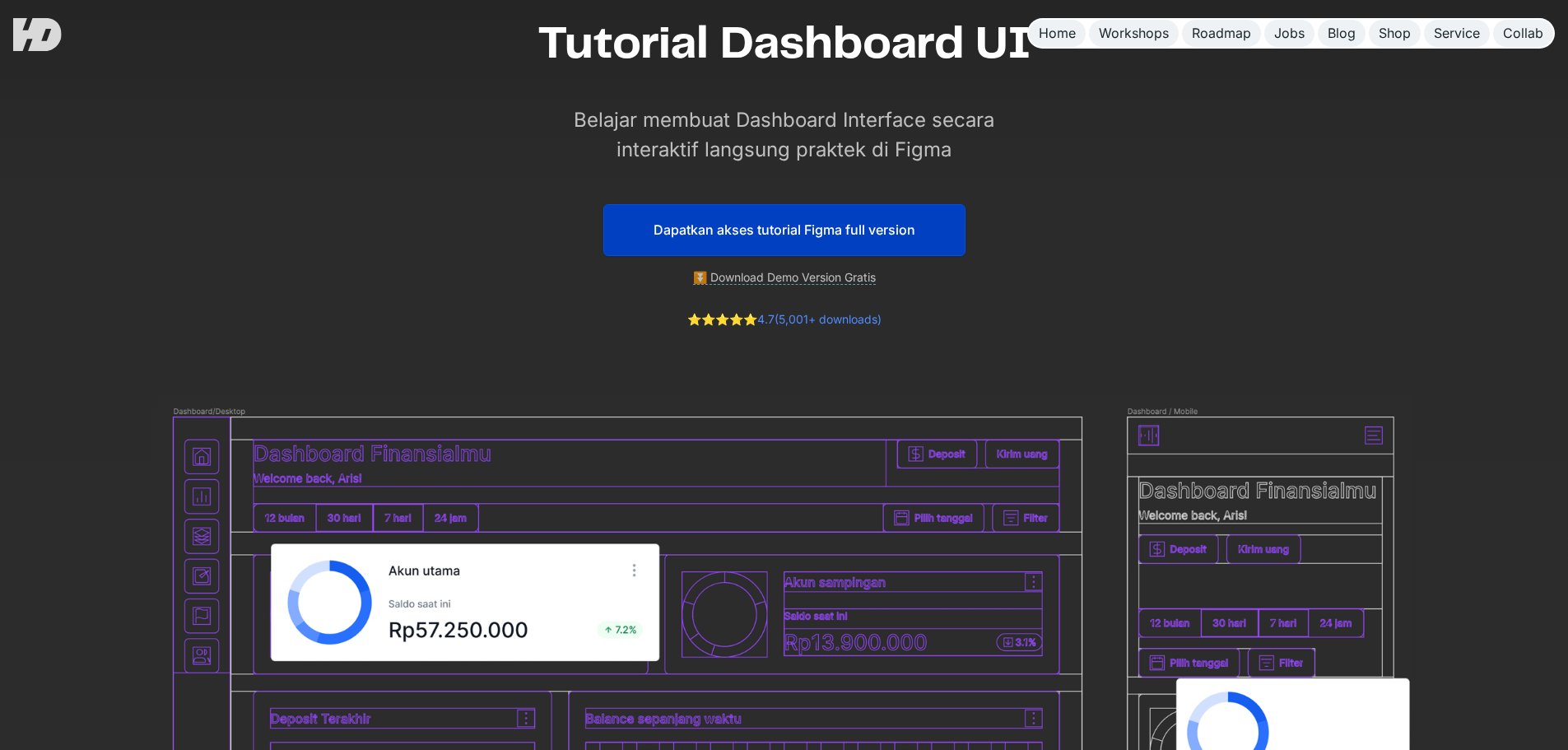
scroll to position [74, 0]
